Goal: Information Seeking & Learning: Learn about a topic

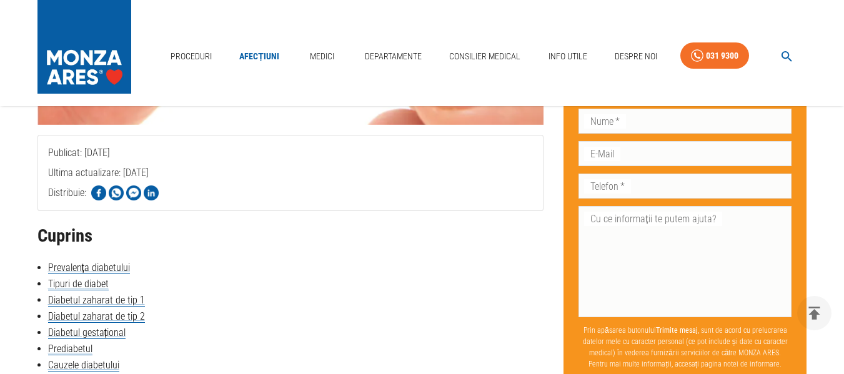
scroll to position [500, 0]
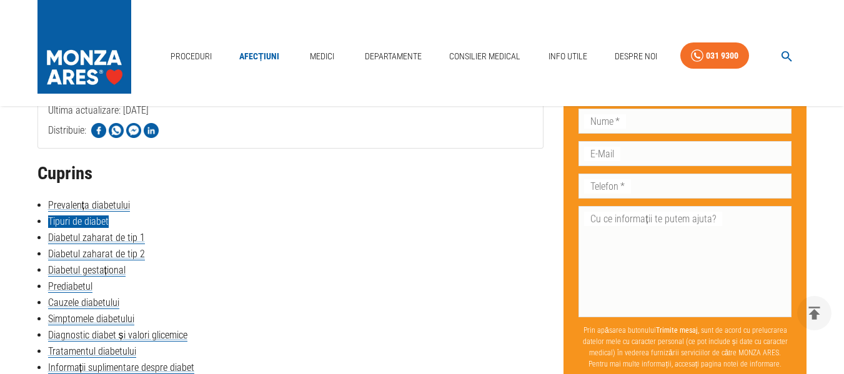
click at [80, 219] on link "Tipuri de diabet" at bounding box center [78, 222] width 61 height 12
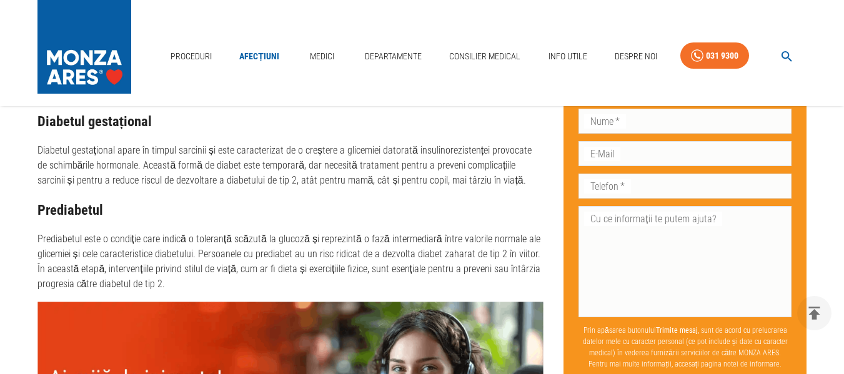
scroll to position [1328, 0]
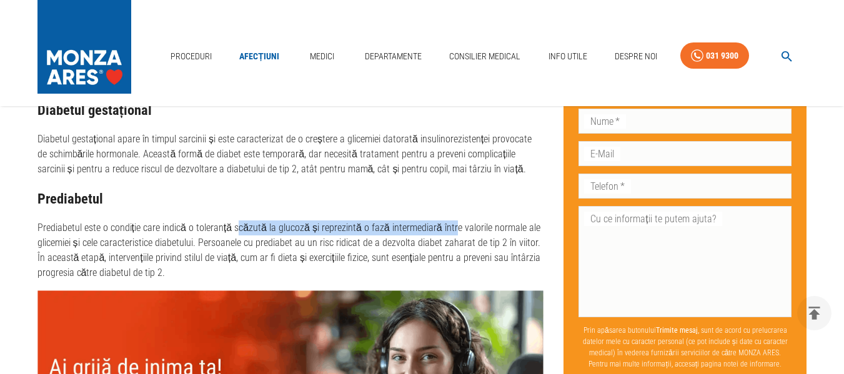
drag, startPoint x: 235, startPoint y: 223, endPoint x: 443, endPoint y: 212, distance: 208.3
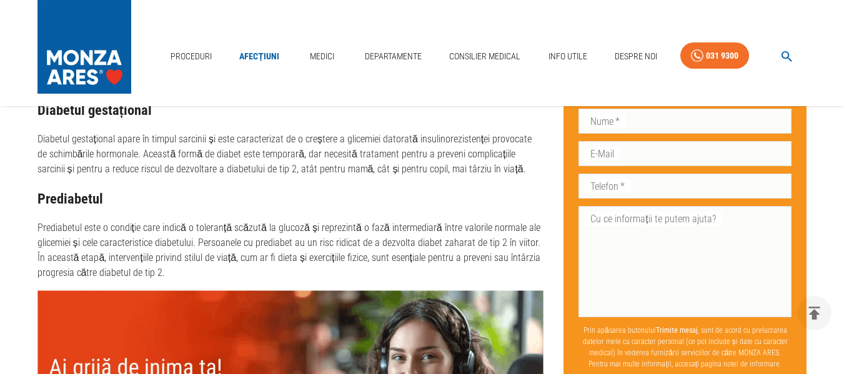
click at [242, 266] on p "Prediabetul este o condiție care indică o toleranță scăzută la glucoză și repre…" at bounding box center [290, 251] width 507 height 60
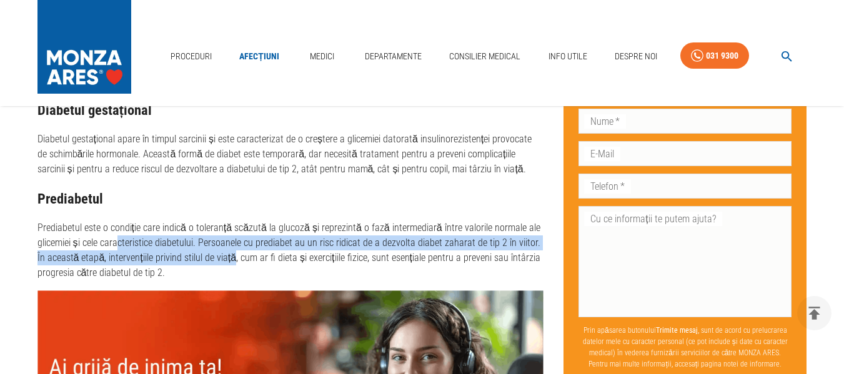
drag, startPoint x: 167, startPoint y: 249, endPoint x: 221, endPoint y: 252, distance: 53.2
click at [221, 252] on p "Prediabetul este o condiție care indică o toleranță scăzută la glucoză și repre…" at bounding box center [290, 251] width 507 height 60
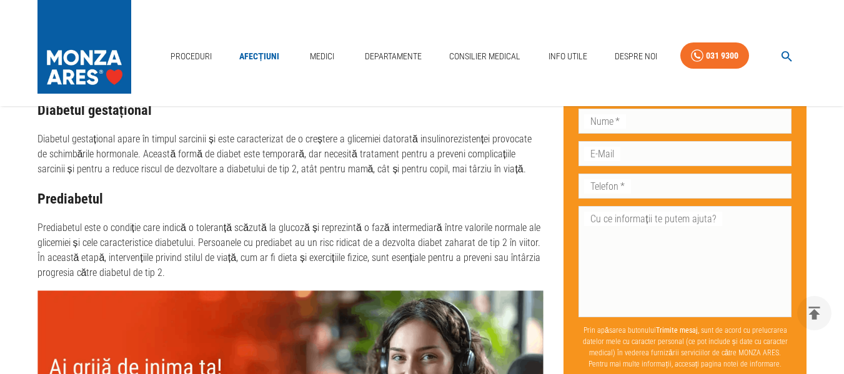
click at [226, 267] on p "Prediabetul este o condiție care indică o toleranță scăzută la glucoză și repre…" at bounding box center [290, 251] width 507 height 60
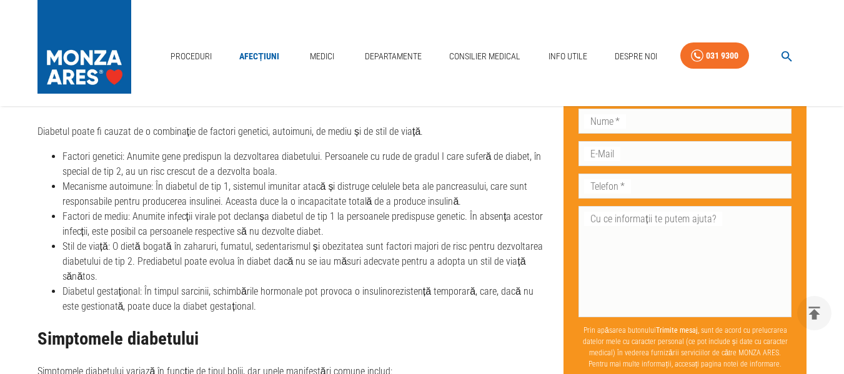
scroll to position [1765, 0]
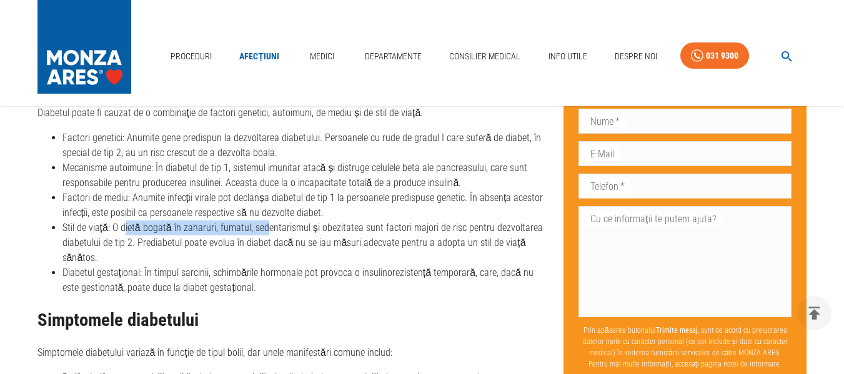
drag, startPoint x: 126, startPoint y: 224, endPoint x: 265, endPoint y: 231, distance: 139.5
click at [265, 231] on li "Stil de viață: O dietă bogată în zaharuri, fumatul, sedentarismul și obezitatea…" at bounding box center [303, 243] width 482 height 45
click at [305, 236] on li "Stil de viață: O dietă bogată în zaharuri, fumatul, sedentarismul și obezitatea…" at bounding box center [303, 243] width 482 height 45
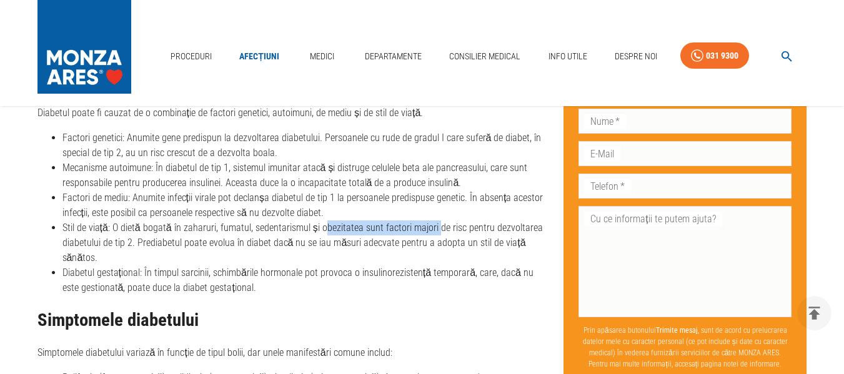
drag, startPoint x: 321, startPoint y: 228, endPoint x: 431, endPoint y: 234, distance: 110.1
click at [431, 234] on li "Stil de viață: O dietă bogată în zaharuri, fumatul, sedentarismul și obezitatea…" at bounding box center [303, 243] width 482 height 45
click at [157, 252] on li "Stil de viață: O dietă bogată în zaharuri, fumatul, sedentarismul și obezitatea…" at bounding box center [303, 243] width 482 height 45
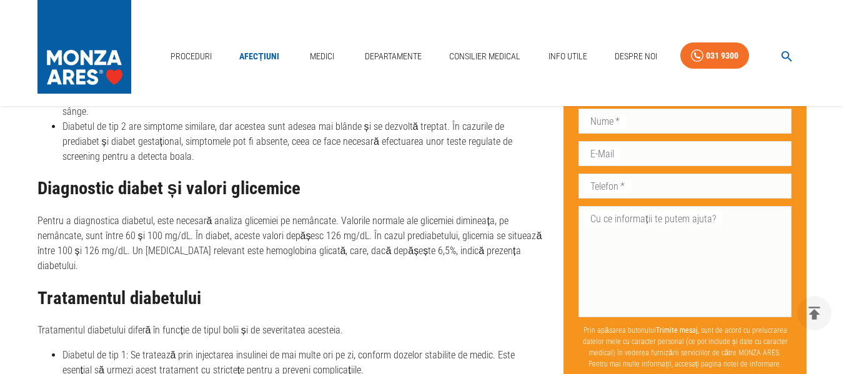
scroll to position [2140, 0]
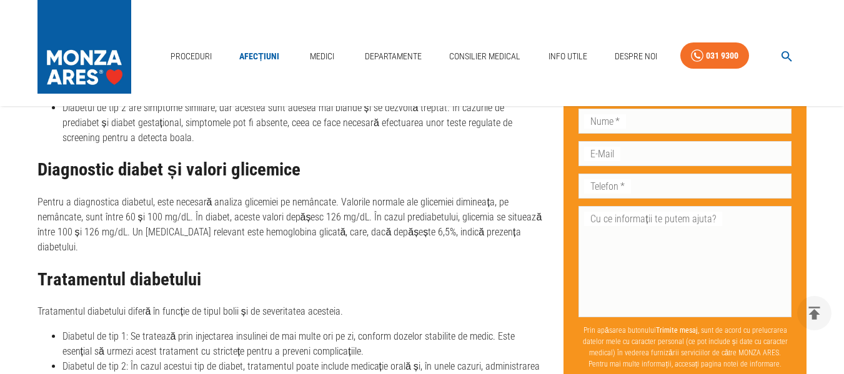
click at [307, 270] on h2 "Tratamentul diabetului" at bounding box center [290, 280] width 507 height 20
drag, startPoint x: 58, startPoint y: 202, endPoint x: 194, endPoint y: 199, distance: 136.2
click at [194, 199] on p "Pentru a diagnostica diabetul, este necesară analiza glicemiei pe nemâncate. Va…" at bounding box center [290, 225] width 507 height 60
click at [249, 270] on h2 "Tratamentul diabetului" at bounding box center [290, 280] width 507 height 20
drag, startPoint x: 206, startPoint y: 203, endPoint x: 374, endPoint y: 209, distance: 167.5
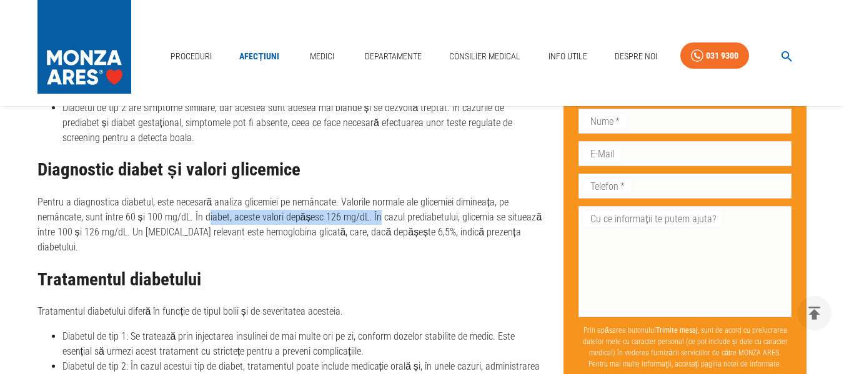
click at [374, 209] on p "Pentru a diagnostica diabetul, este necesară analiza glicemiei pe nemâncate. Va…" at bounding box center [290, 225] width 507 height 60
click at [326, 270] on h2 "Tratamentul diabetului" at bounding box center [290, 280] width 507 height 20
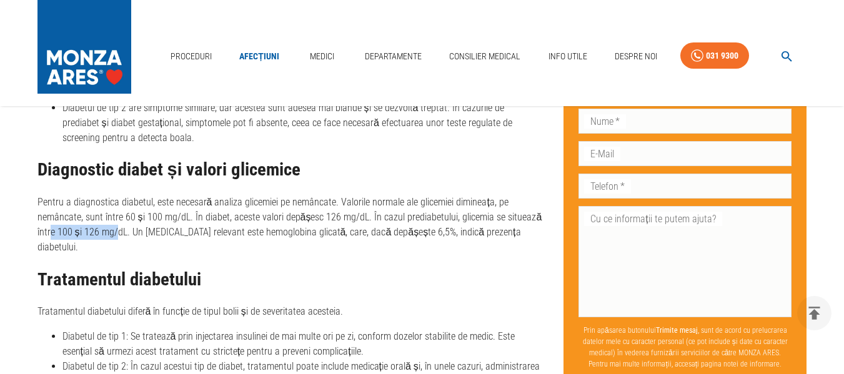
drag, startPoint x: 49, startPoint y: 219, endPoint x: 116, endPoint y: 216, distance: 66.9
click at [116, 216] on p "Pentru a diagnostica diabetul, este necesară analiza glicemiei pe nemâncate. Va…" at bounding box center [290, 225] width 507 height 60
click at [220, 267] on div "Cauzele diabetului Diabetul poate fi cauzat de o combinație de factori genetici…" at bounding box center [290, 215] width 507 height 1038
click at [226, 270] on h2 "Tratamentul diabetului" at bounding box center [290, 280] width 507 height 20
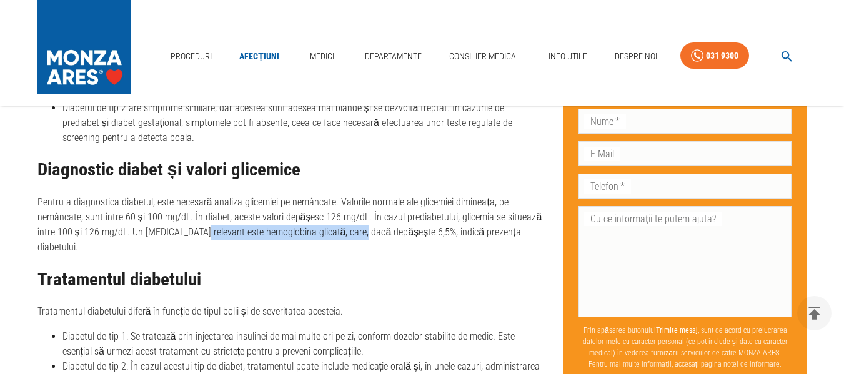
drag, startPoint x: 187, startPoint y: 217, endPoint x: 350, endPoint y: 220, distance: 162.5
click at [350, 220] on p "Pentru a diagnostica diabetul, este necesară analiza glicemiei pe nemâncate. Va…" at bounding box center [290, 225] width 507 height 60
click at [327, 236] on div "Cauzele diabetului Diabetul poate fi cauzat de o combinație de factori genetici…" at bounding box center [290, 215] width 507 height 1038
click at [311, 270] on h2 "Tratamentul diabetului" at bounding box center [290, 280] width 507 height 20
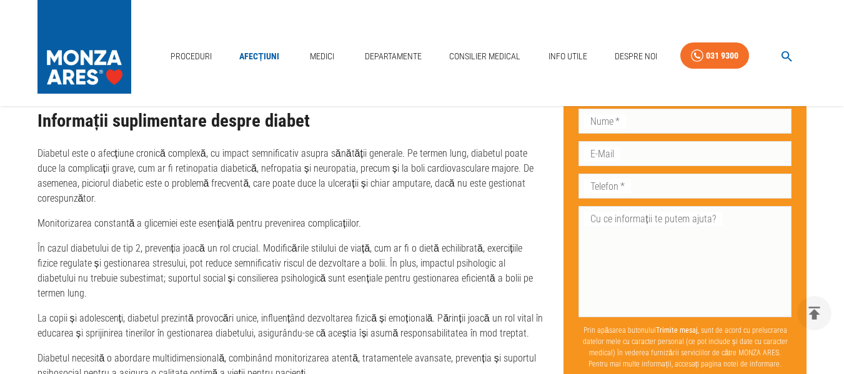
scroll to position [2515, 0]
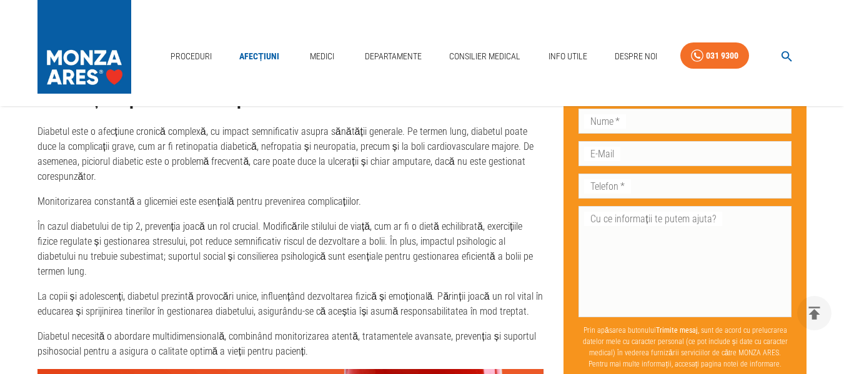
click at [842, 41] on div "Proceduri Afecțiuni Medici Departamente Consilier Medical Info Utile Despre Noi…" at bounding box center [422, 53] width 844 height 106
drag, startPoint x: 830, startPoint y: 4, endPoint x: 399, endPoint y: 14, distance: 430.6
click at [399, 14] on div "Proceduri Afecțiuni Medici Departamente Consilier Medical Info Utile Despre Noi…" at bounding box center [422, 53] width 844 height 106
